Goal: Task Accomplishment & Management: Use online tool/utility

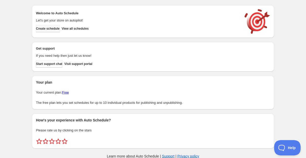
click at [53, 29] on span "Create schedule" at bounding box center [48, 29] width 24 height 4
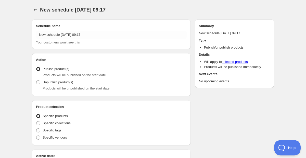
radio input "true"
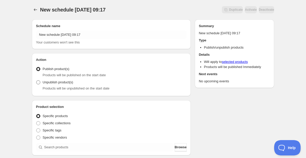
click at [38, 83] on span at bounding box center [38, 82] width 4 height 4
click at [36, 80] on input "Unpublish product(s)" at bounding box center [36, 80] width 0 height 0
radio input "true"
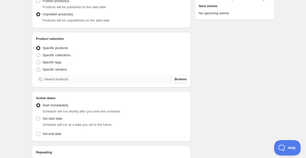
scroll to position [69, 0]
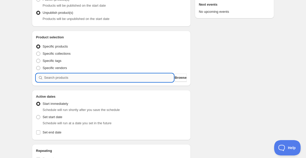
click at [87, 77] on input "search" at bounding box center [108, 77] width 129 height 8
type input "6"
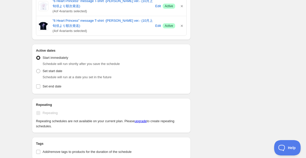
scroll to position [159, 0]
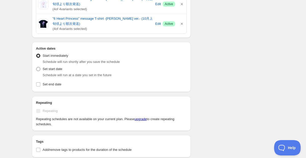
click at [39, 69] on span at bounding box center [38, 69] width 4 height 4
click at [36, 67] on input "Set start date" at bounding box center [36, 67] width 0 height 0
radio input "true"
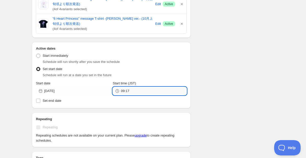
click at [126, 93] on input "09:17" at bounding box center [154, 91] width 66 height 8
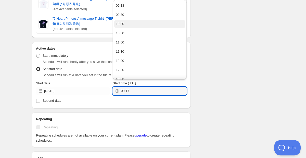
click at [122, 25] on div "10:00" at bounding box center [120, 23] width 8 height 5
type input "10:00"
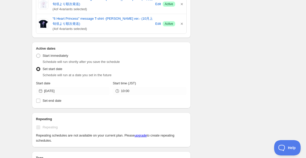
click at [150, 68] on div "Set start date Schedule will run at a date you set in the future" at bounding box center [111, 71] width 151 height 12
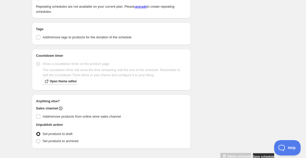
scroll to position [300, 0]
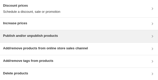
click at [43, 16] on h3 "Publish and/or unpublish products" at bounding box center [30, 35] width 55 height 5
